Goal: Task Accomplishment & Management: Use online tool/utility

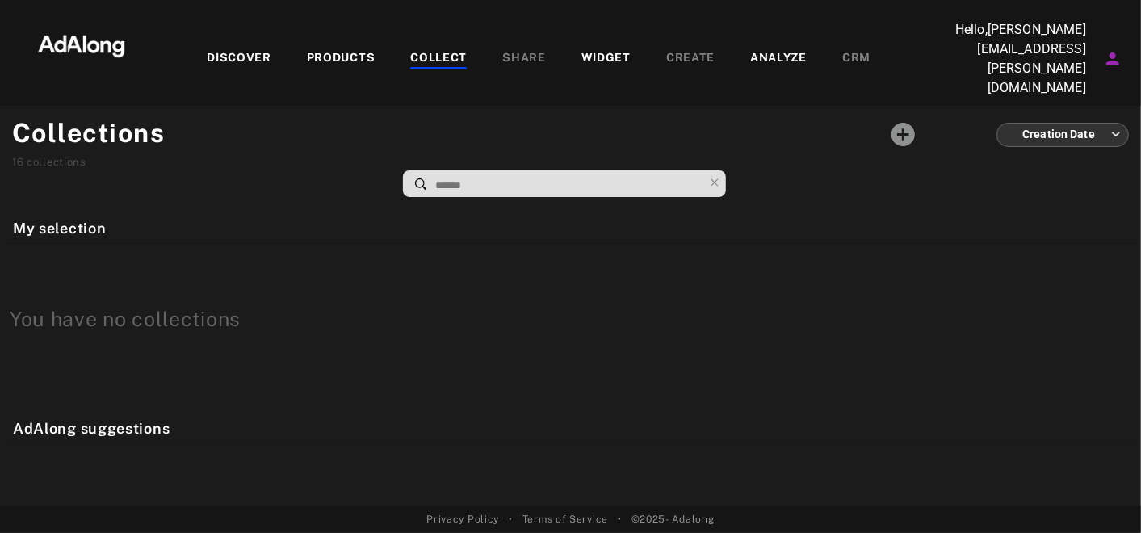
click at [581, 51] on div "WIDGET" at bounding box center [605, 58] width 49 height 19
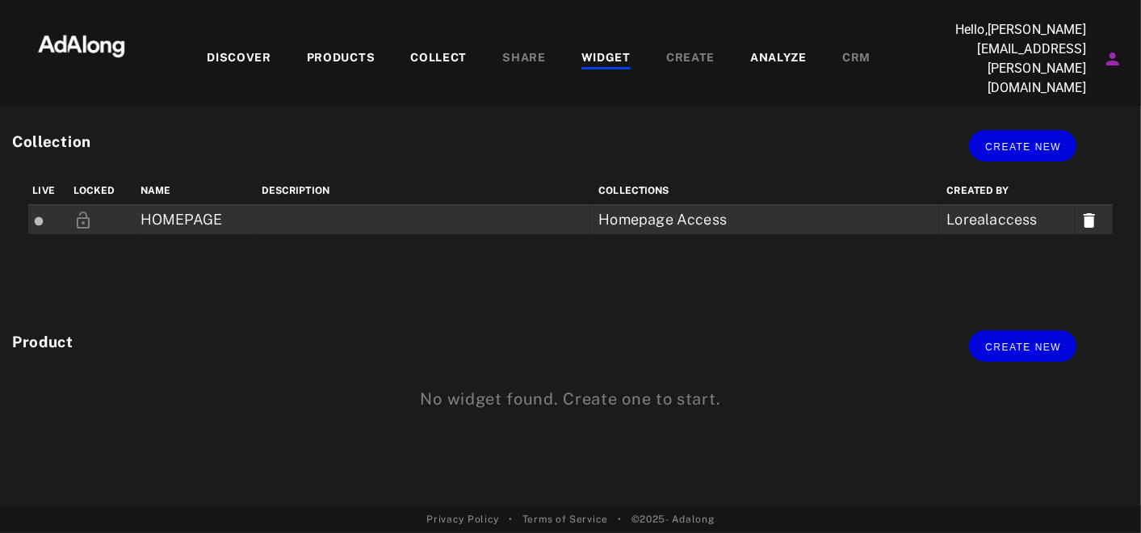
click at [218, 205] on td "HOMEPAGE" at bounding box center [196, 220] width 121 height 30
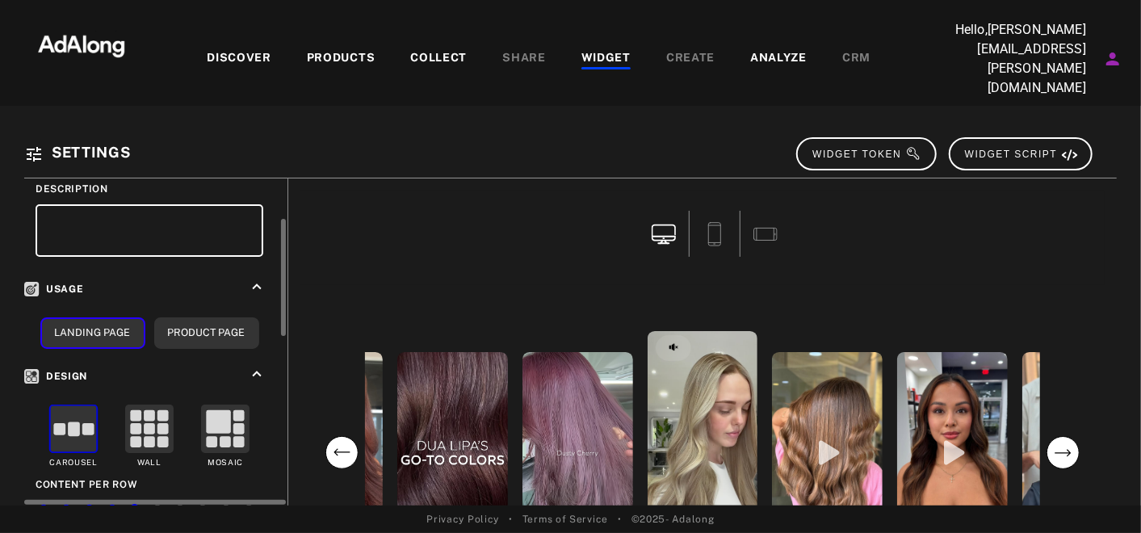
scroll to position [121, 0]
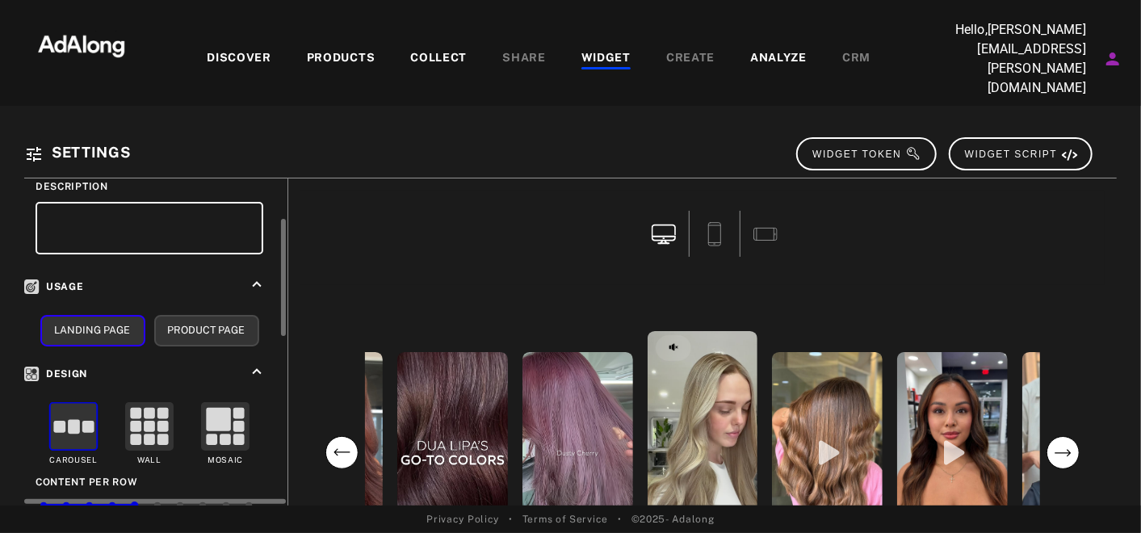
click at [193, 315] on button "Product Page" at bounding box center [206, 330] width 105 height 31
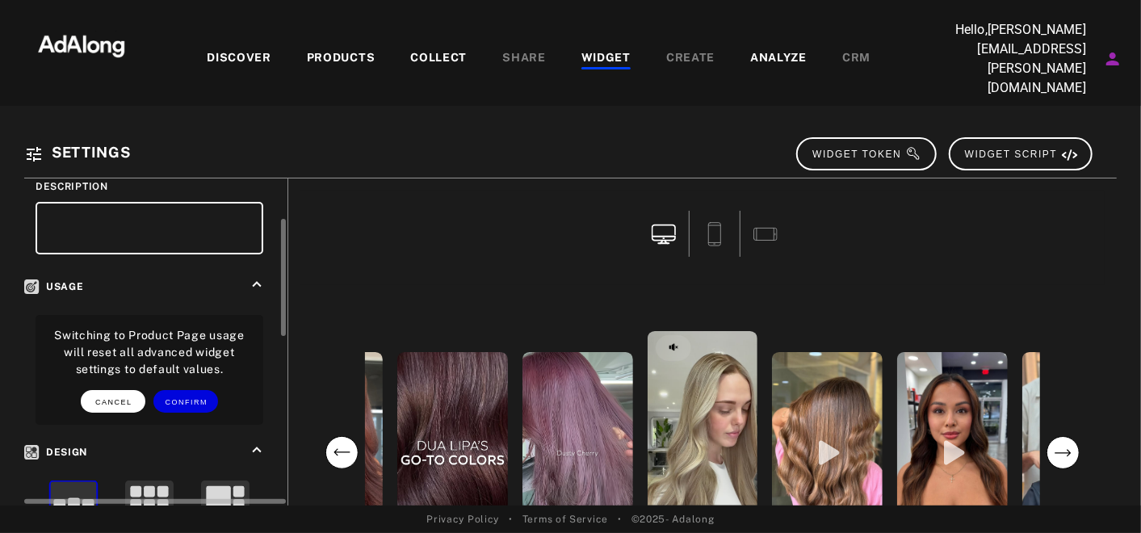
click at [128, 398] on span "CANCEL" at bounding box center [113, 402] width 37 height 8
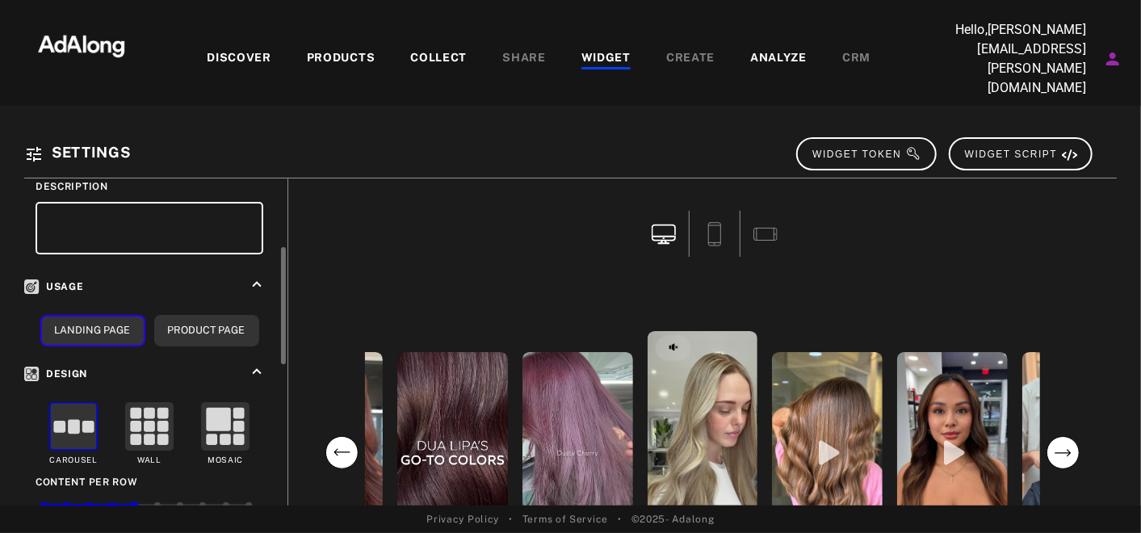
scroll to position [145, 0]
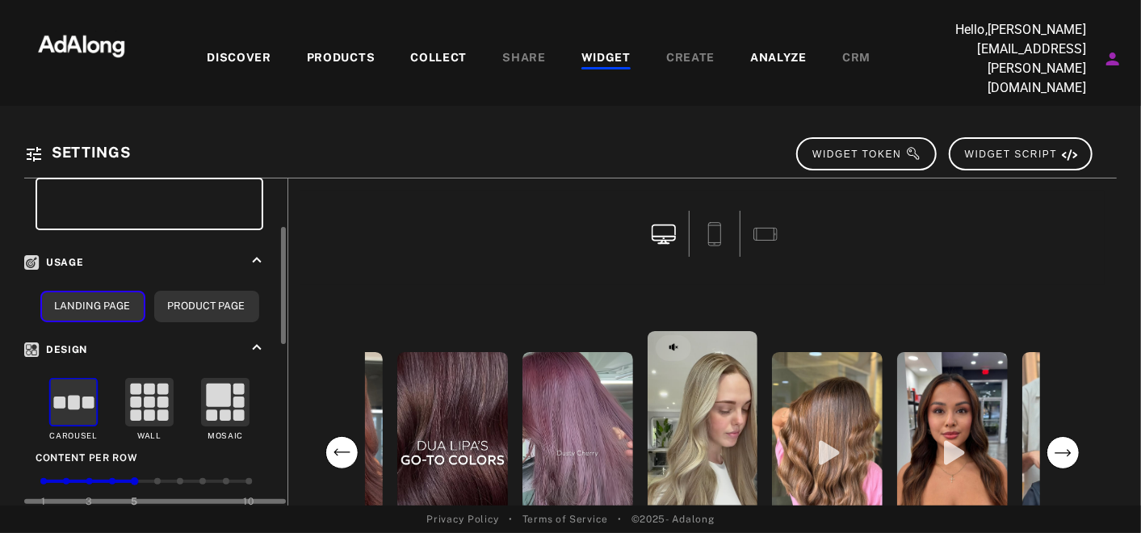
click at [139, 379] on rect at bounding box center [149, 402] width 47 height 47
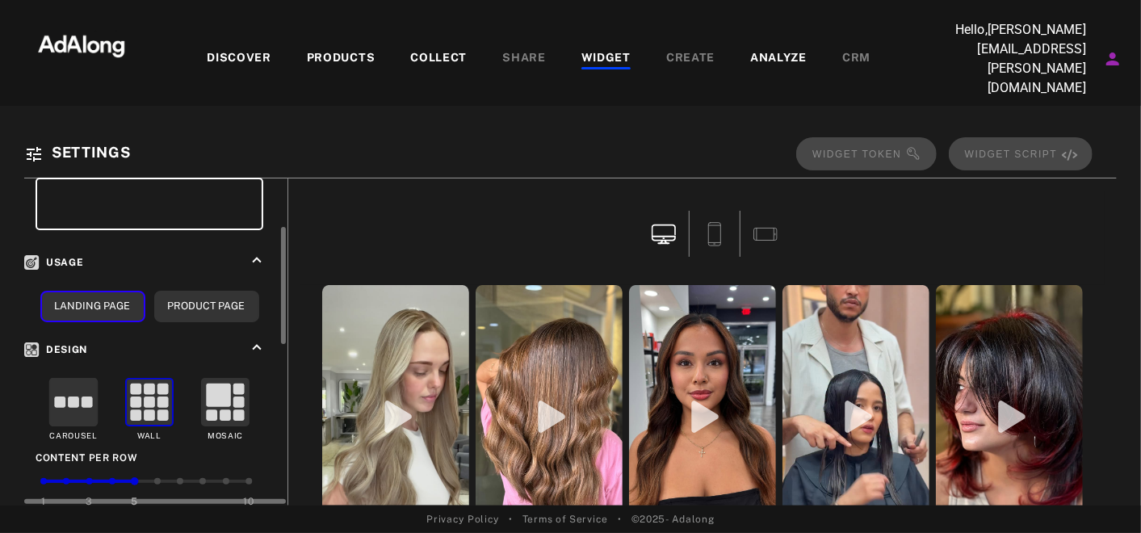
click at [235, 397] on rect at bounding box center [238, 402] width 11 height 11
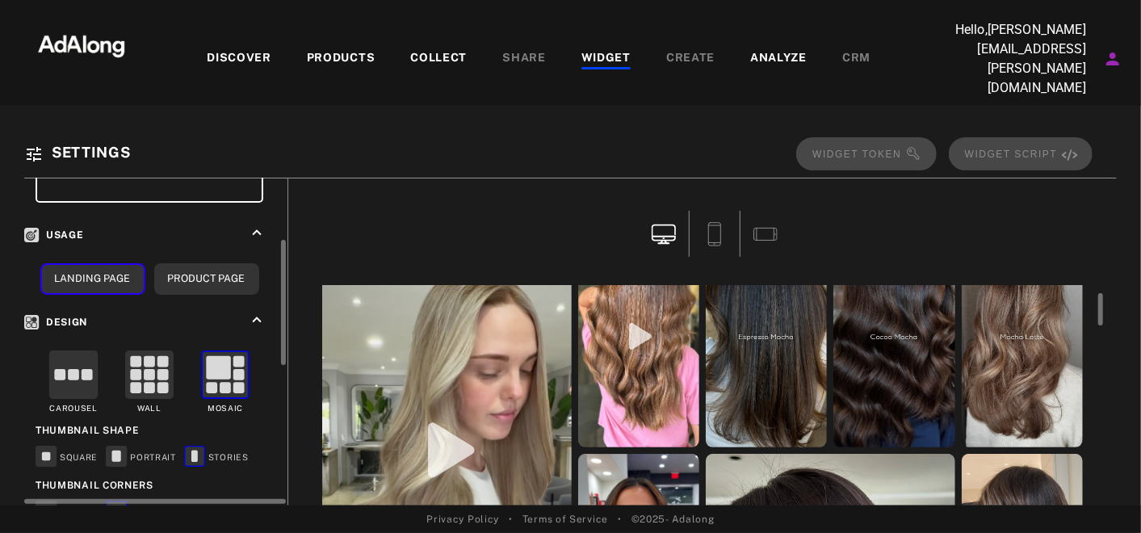
scroll to position [62, 0]
click at [94, 355] on rect at bounding box center [74, 375] width 48 height 48
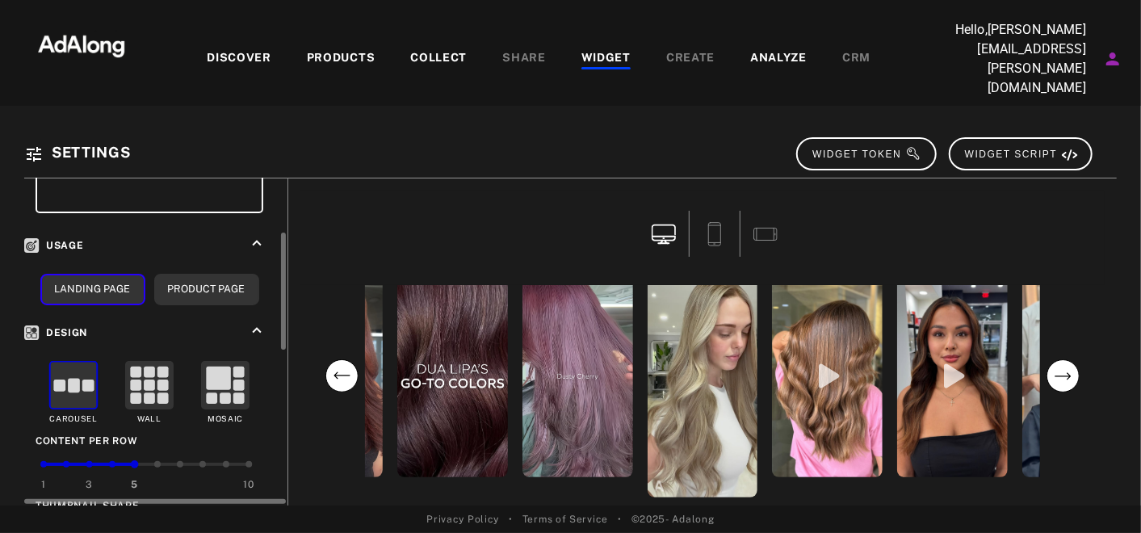
scroll to position [0, 0]
